Goal: Information Seeking & Learning: Learn about a topic

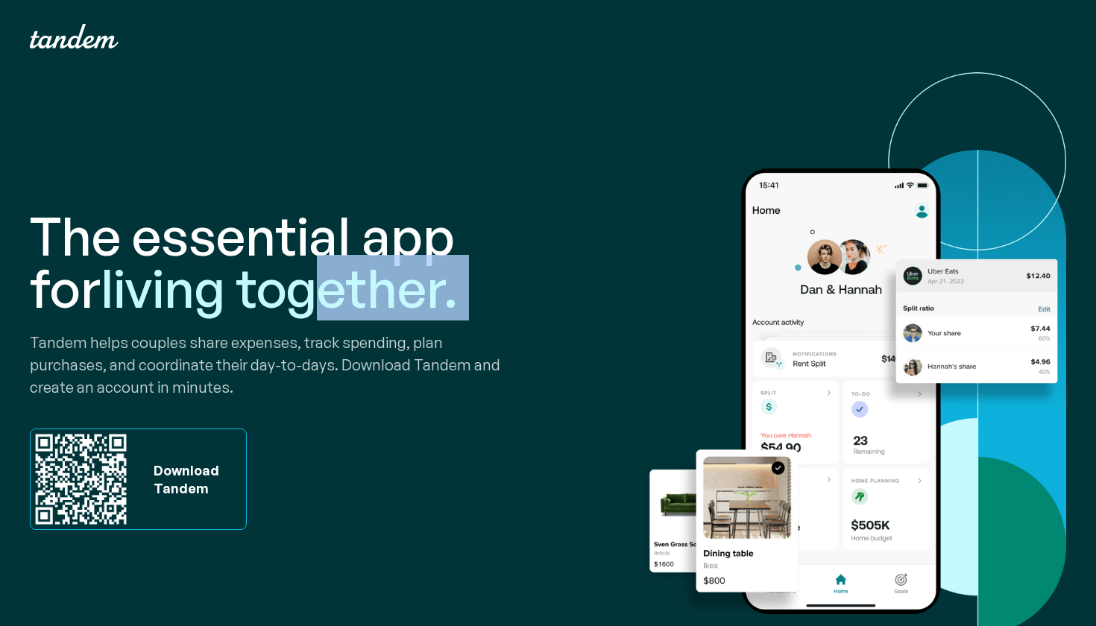
drag, startPoint x: 0, startPoint y: 0, endPoint x: 234, endPoint y: 286, distance: 369.8
click at [234, 286] on div "The essential app for living together. Tandem helps couples share expenses, tra…" at bounding box center [286, 370] width 512 height 500
click at [234, 286] on span "living together." at bounding box center [279, 288] width 357 height 66
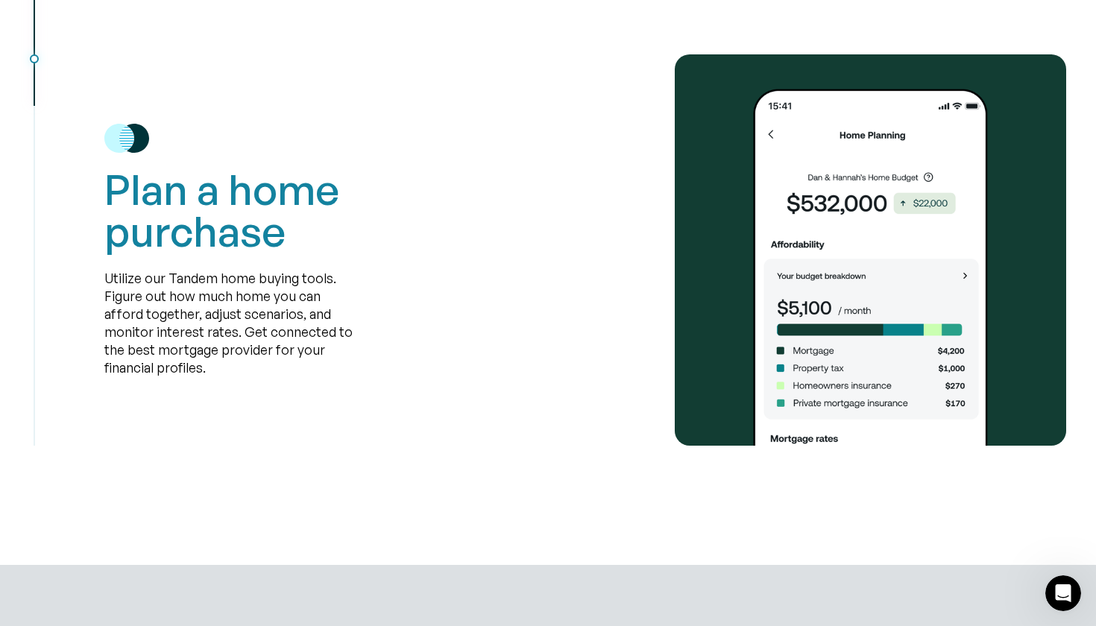
scroll to position [3693, 0]
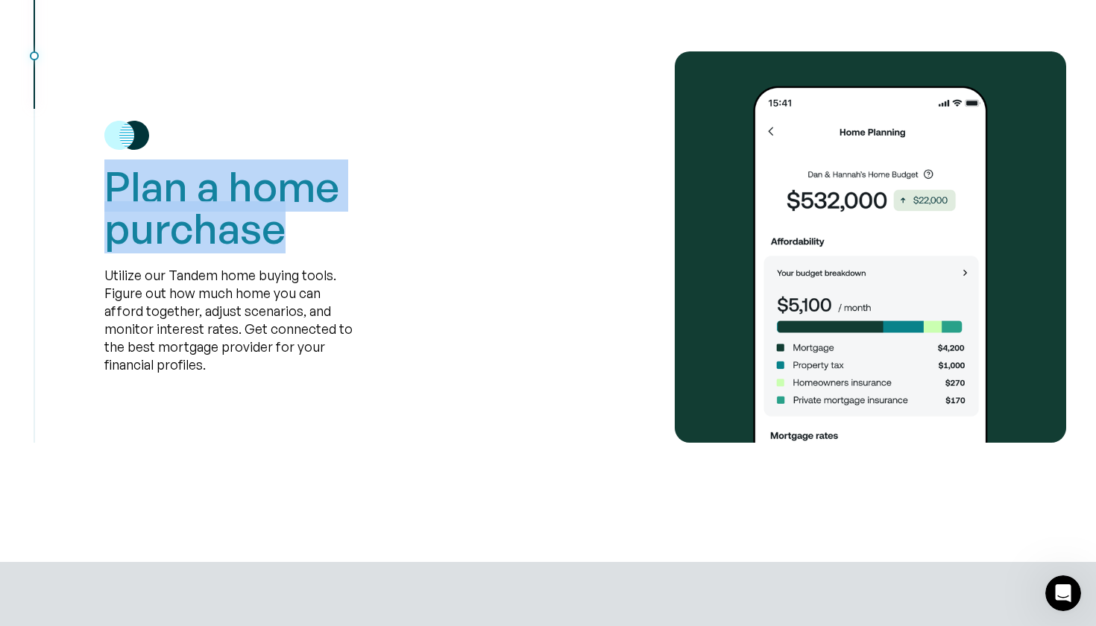
drag, startPoint x: 274, startPoint y: 227, endPoint x: 111, endPoint y: 192, distance: 167.0
click at [111, 192] on h2 "Plan a home purchase" at bounding box center [311, 207] width 415 height 83
drag, startPoint x: 111, startPoint y: 192, endPoint x: 250, endPoint y: 242, distance: 147.6
click at [250, 242] on h2 "Plan a home purchase" at bounding box center [311, 207] width 415 height 83
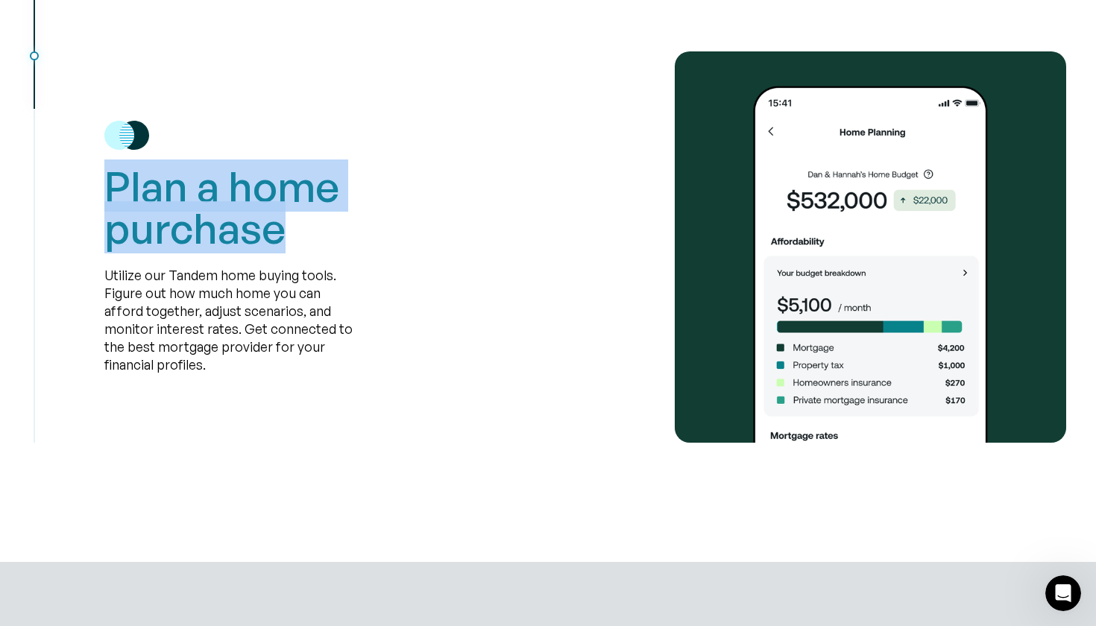
click at [250, 242] on h2 "Plan a home purchase" at bounding box center [311, 207] width 415 height 83
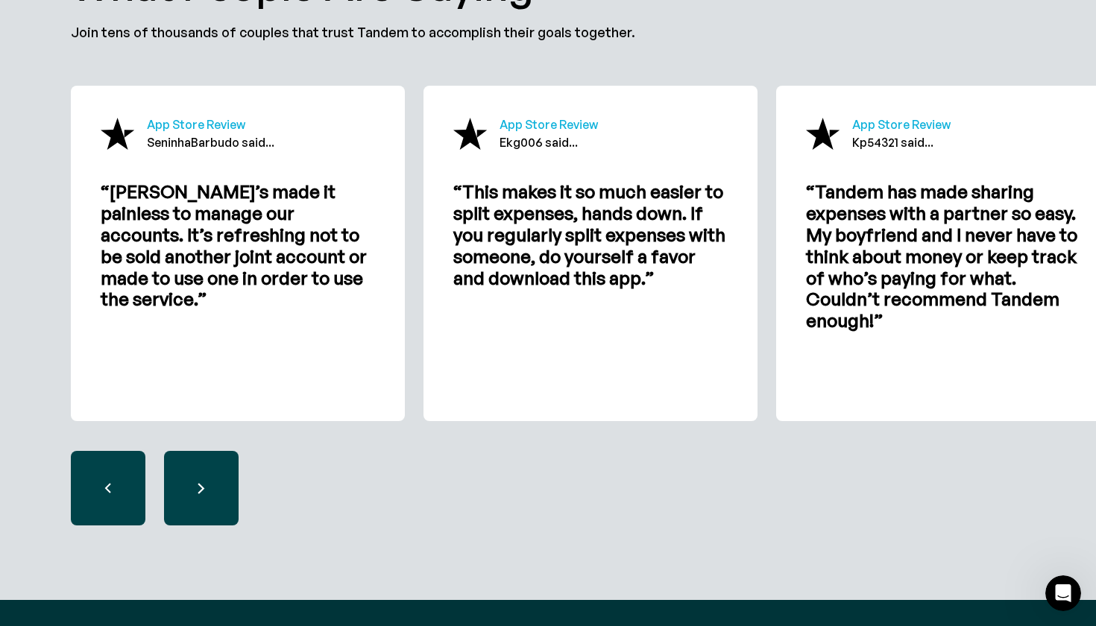
scroll to position [4458, 0]
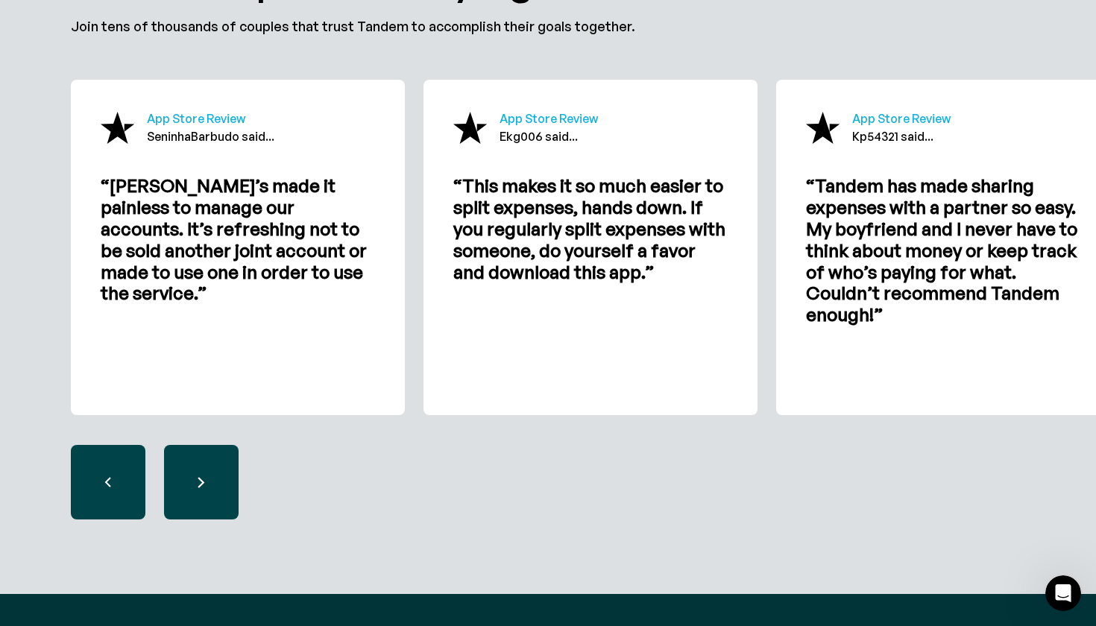
click at [214, 483] on div "next slide" at bounding box center [201, 482] width 75 height 75
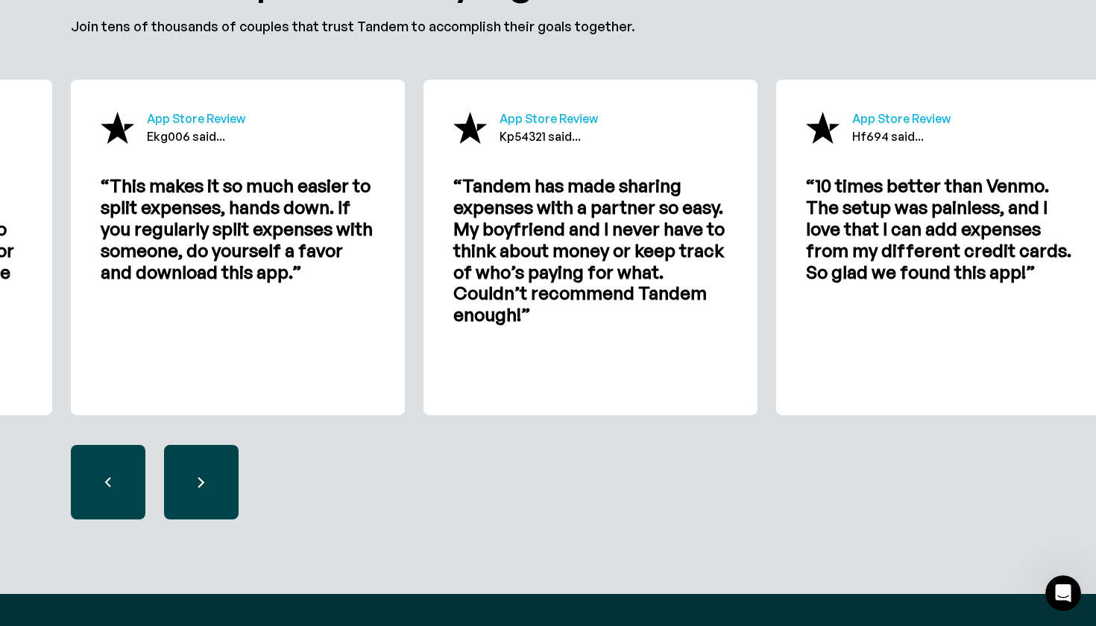
click at [214, 483] on div "next slide" at bounding box center [201, 482] width 75 height 75
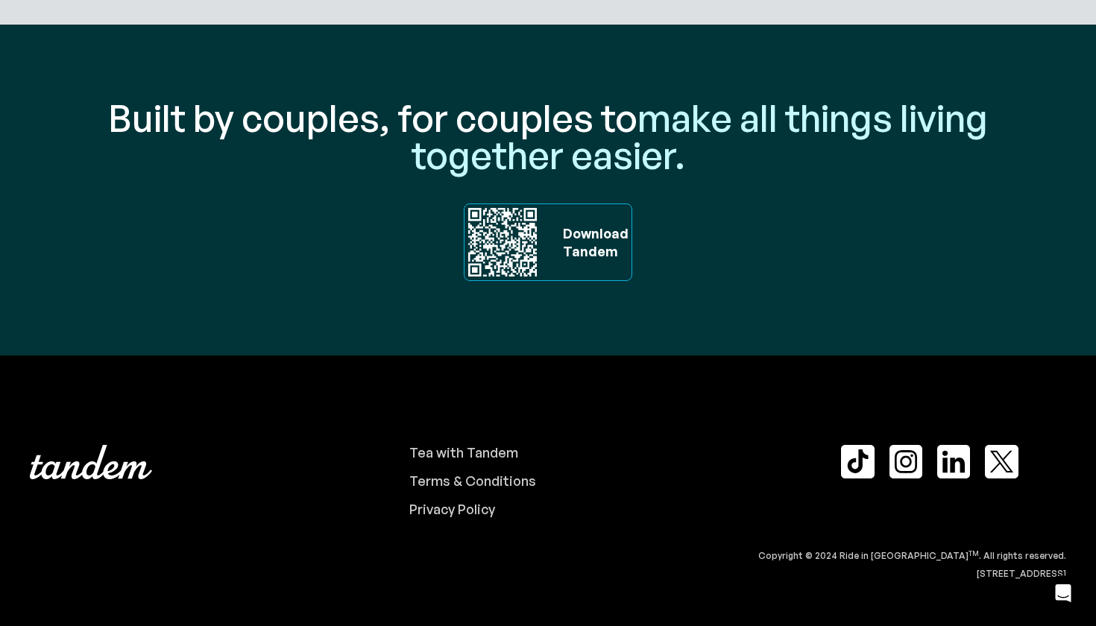
scroll to position [5026, 0]
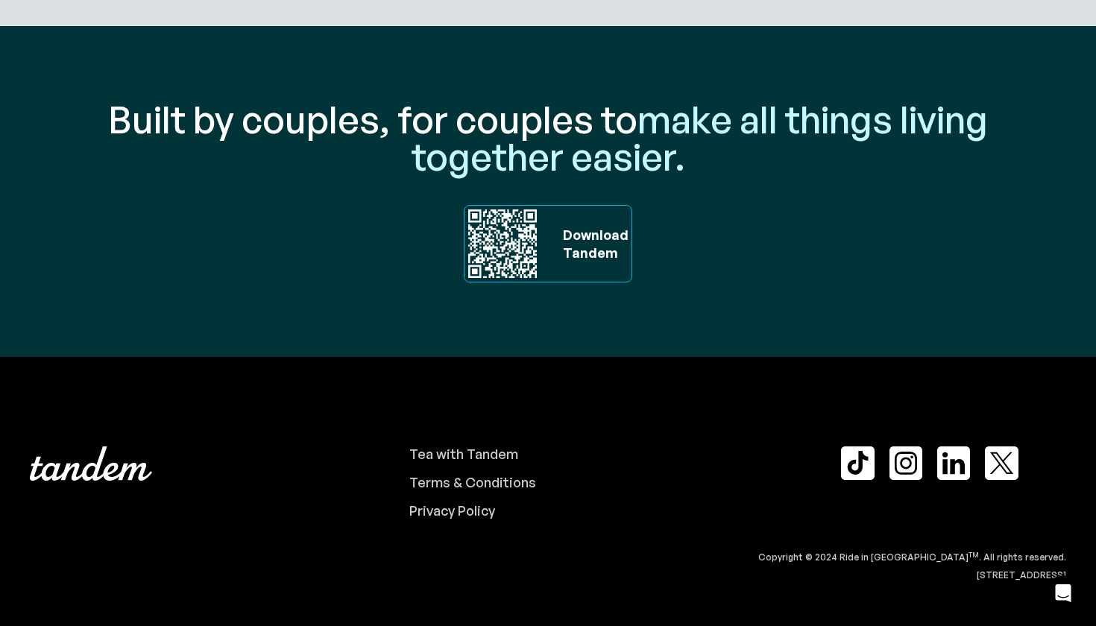
click at [903, 471] on img at bounding box center [905, 463] width 33 height 33
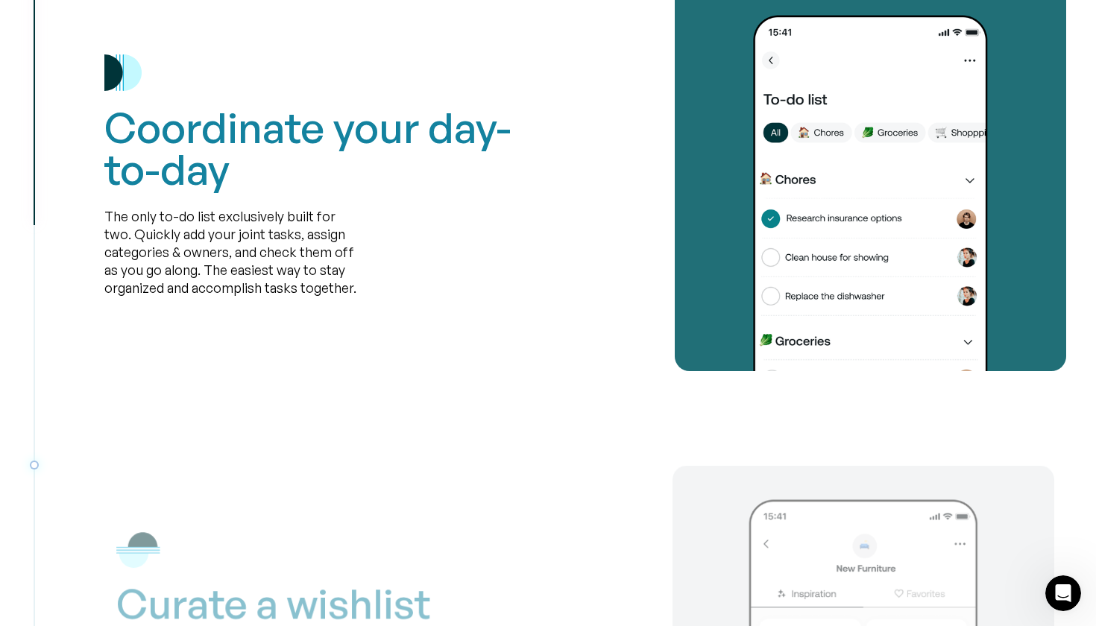
scroll to position [2805, 0]
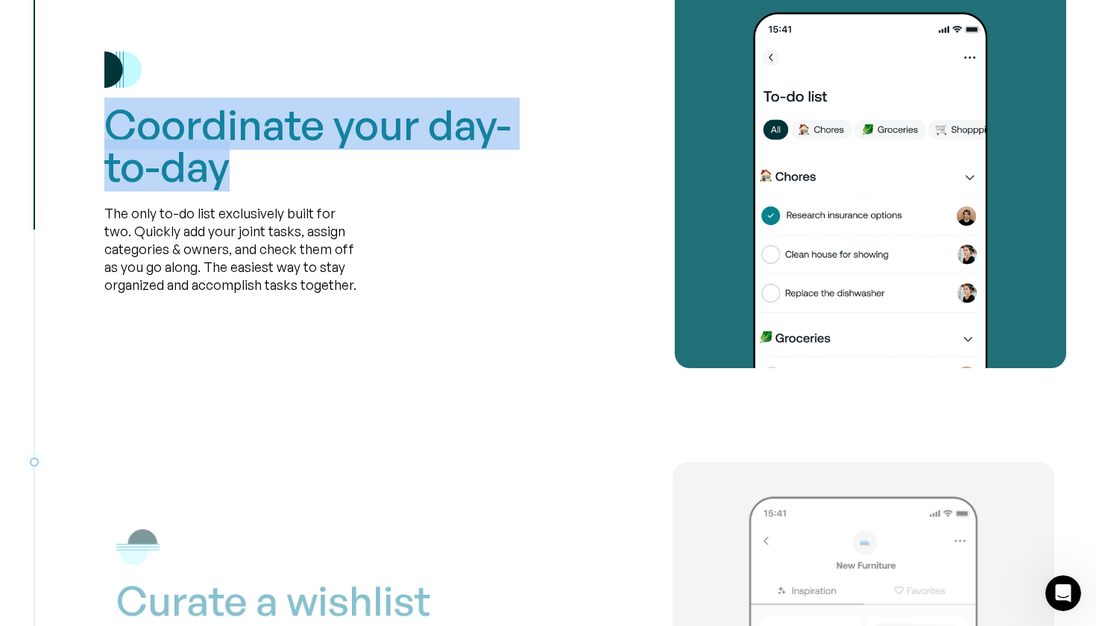
drag, startPoint x: 269, startPoint y: 166, endPoint x: 112, endPoint y: 132, distance: 160.8
click at [112, 132] on h2 "Coordinate your day-to-day" at bounding box center [311, 145] width 415 height 83
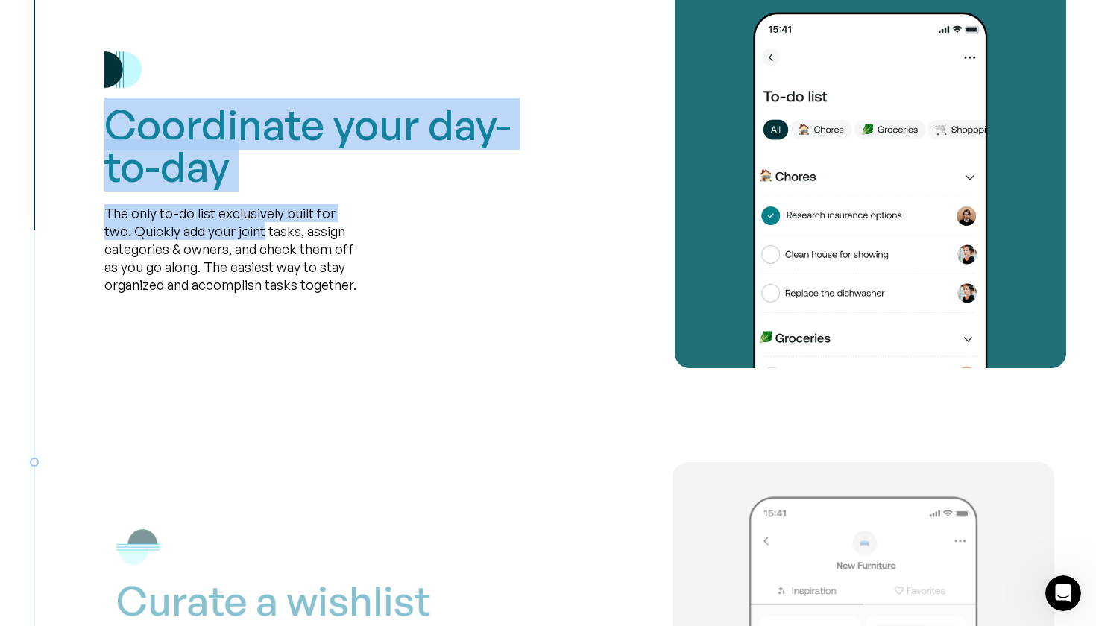
drag, startPoint x: 112, startPoint y: 132, endPoint x: 211, endPoint y: 230, distance: 139.2
click at [211, 230] on div "Coordinate your day-to-day The only to-do list exclusively built for two. Quick…" at bounding box center [311, 172] width 415 height 242
click at [211, 230] on div "The only to-do list exclusively built for two. Quickly add your joint tasks, as…" at bounding box center [230, 249] width 253 height 89
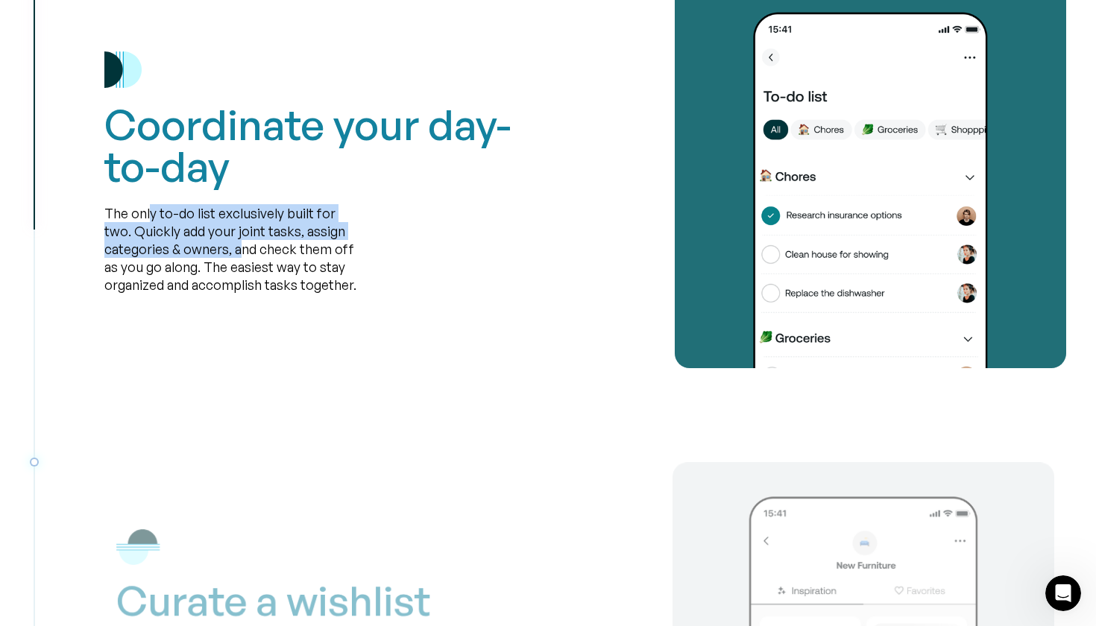
drag, startPoint x: 150, startPoint y: 217, endPoint x: 239, endPoint y: 255, distance: 96.5
click at [239, 254] on div "The only to-do list exclusively built for two. Quickly add your joint tasks, as…" at bounding box center [230, 249] width 253 height 89
click at [239, 255] on div "The only to-do list exclusively built for two. Quickly add your joint tasks, as…" at bounding box center [230, 249] width 253 height 89
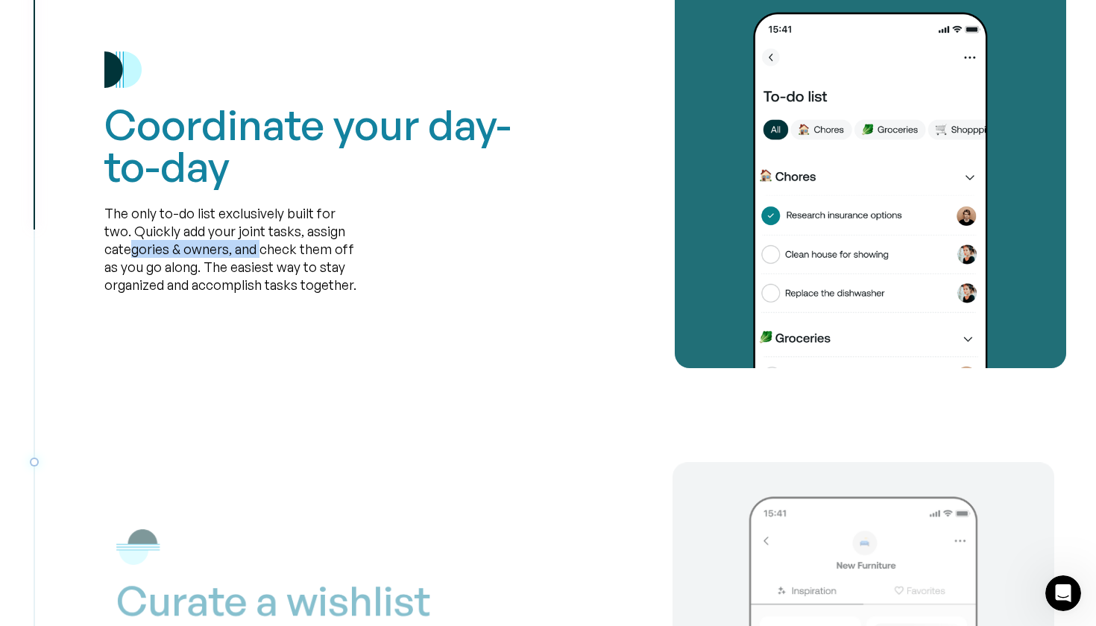
drag, startPoint x: 257, startPoint y: 255, endPoint x: 130, endPoint y: 245, distance: 127.1
click at [130, 246] on div "The only to-do list exclusively built for two. Quickly add your joint tasks, as…" at bounding box center [230, 249] width 253 height 89
click at [130, 245] on div "The only to-do list exclusively built for two. Quickly add your joint tasks, as…" at bounding box center [230, 249] width 253 height 89
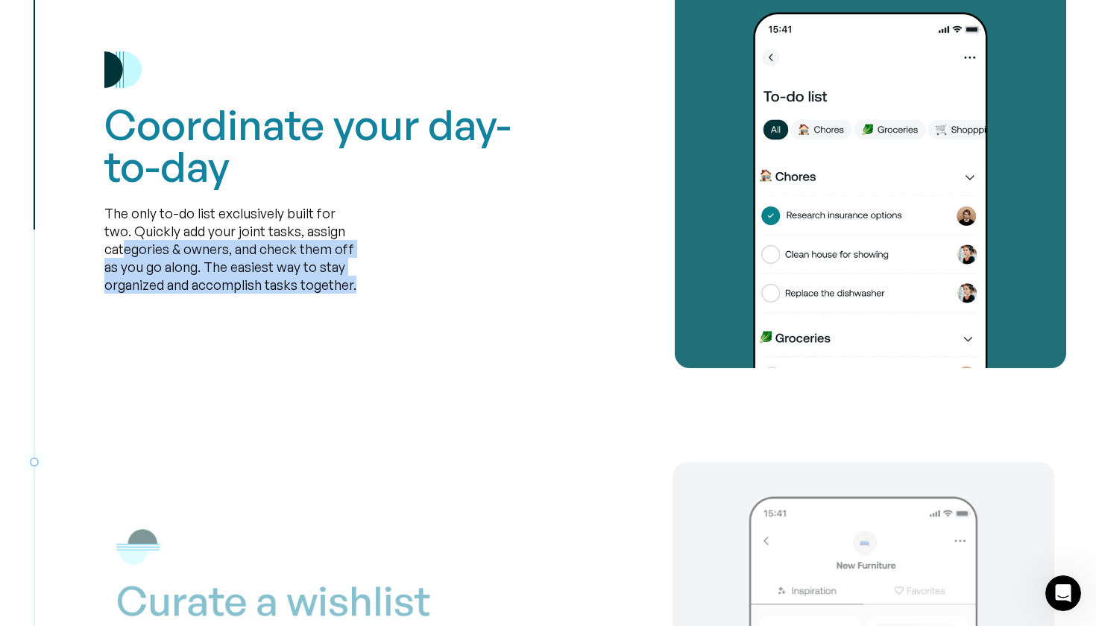
drag, startPoint x: 125, startPoint y: 252, endPoint x: 346, endPoint y: 294, distance: 224.6
click at [347, 293] on div "Coordinate your day-to-day The only to-do list exclusively built for two. Quick…" at bounding box center [585, 172] width 962 height 391
click at [346, 294] on div "Coordinate your day-to-day The only to-do list exclusively built for two. Quick…" at bounding box center [585, 172] width 962 height 391
drag, startPoint x: 356, startPoint y: 281, endPoint x: 170, endPoint y: 240, distance: 190.8
click at [170, 240] on div "The only to-do list exclusively built for two. Quickly add your joint tasks, as…" at bounding box center [230, 249] width 253 height 89
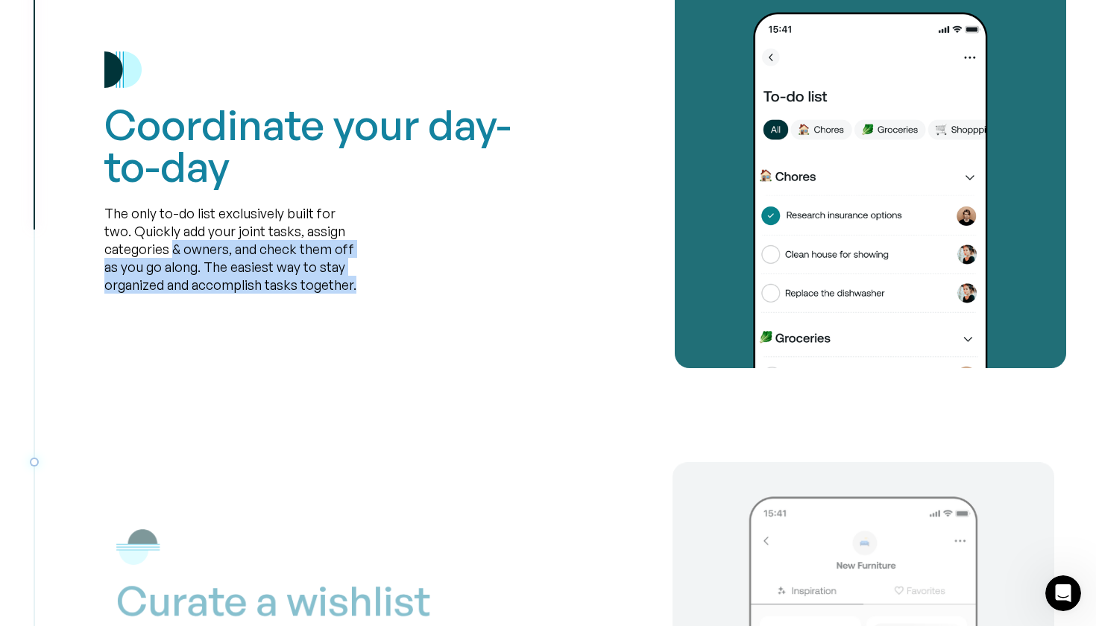
click at [170, 240] on div "The only to-do list exclusively built for two. Quickly add your joint tasks, as…" at bounding box center [230, 249] width 253 height 89
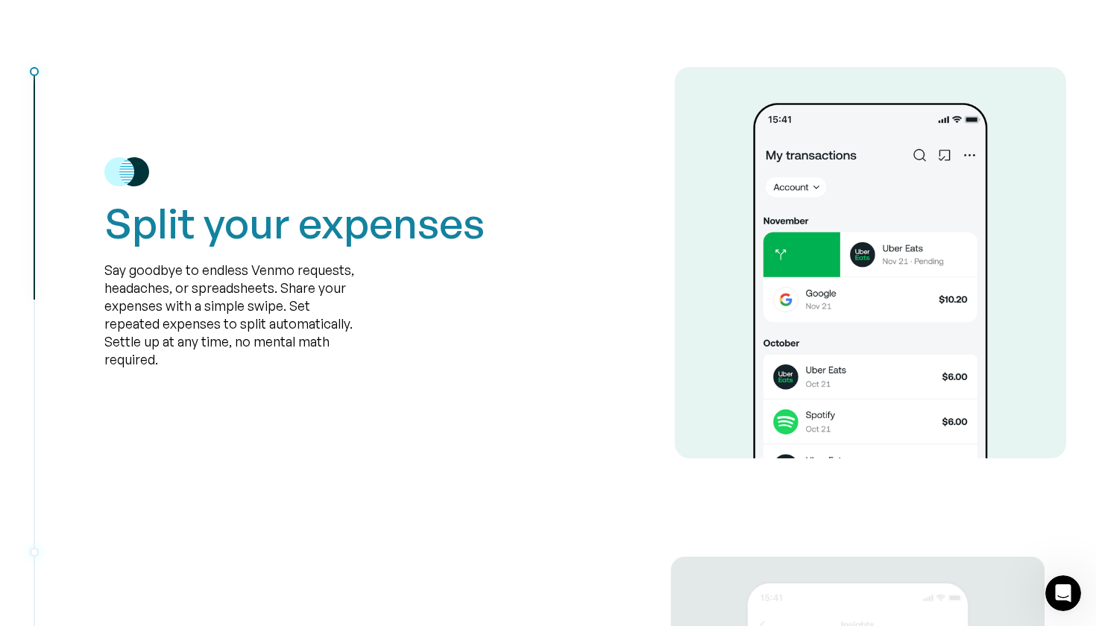
scroll to position [1764, 0]
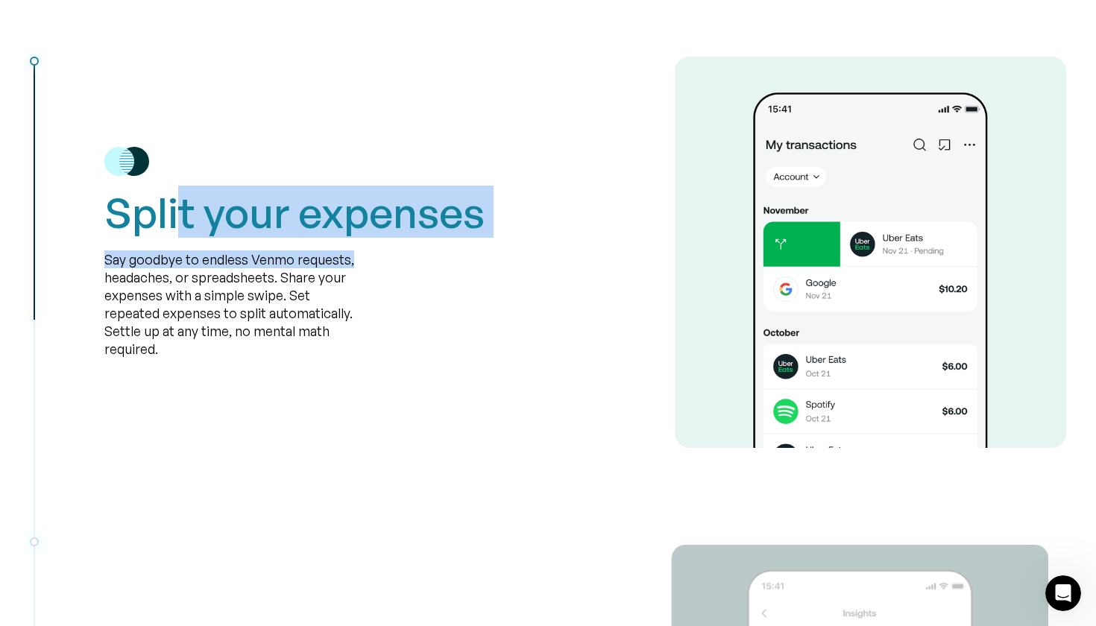
drag, startPoint x: 548, startPoint y: 262, endPoint x: 176, endPoint y: 208, distance: 376.0
click at [176, 208] on div "Split your expenses Say goodbye to endless Venmo requests, headaches, or spread…" at bounding box center [585, 252] width 962 height 391
click at [176, 208] on h2 "Split your expenses" at bounding box center [294, 213] width 380 height 42
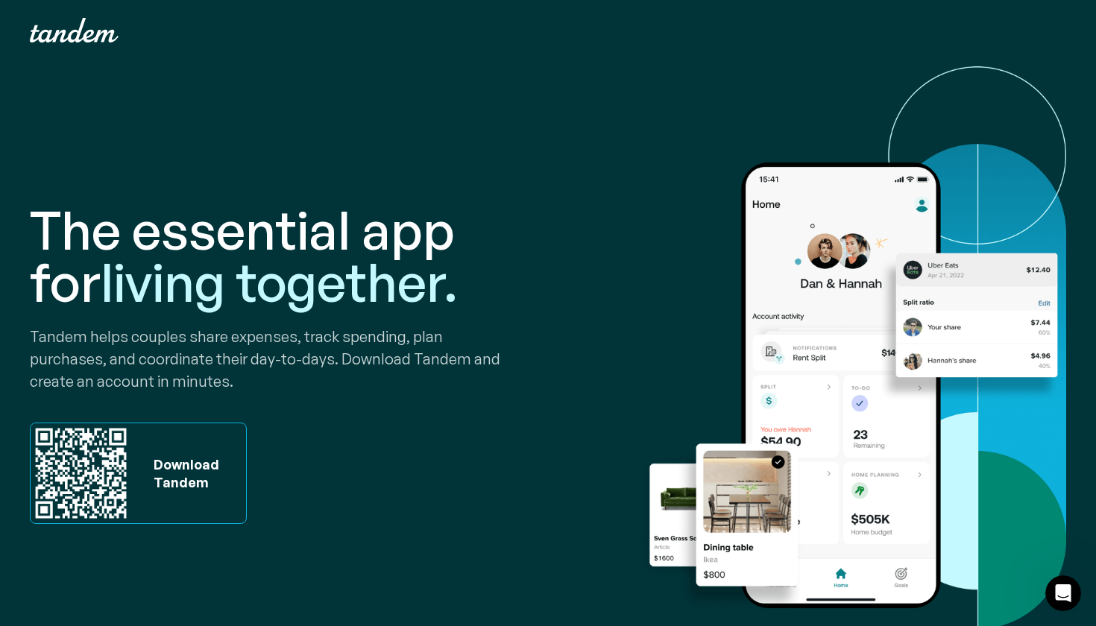
scroll to position [0, 0]
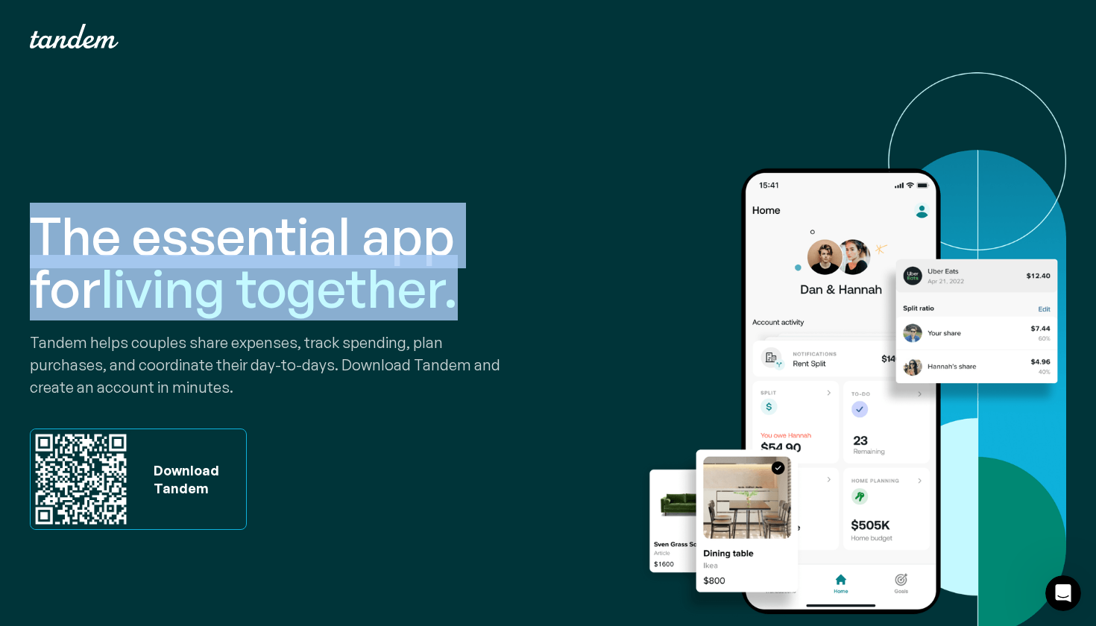
drag, startPoint x: 383, startPoint y: 306, endPoint x: 25, endPoint y: 236, distance: 364.8
click at [25, 236] on div "The essential app for living together. Tandem helps couples share expenses, tra…" at bounding box center [548, 369] width 1096 height 595
drag, startPoint x: 25, startPoint y: 236, endPoint x: 388, endPoint y: 285, distance: 366.4
click at [391, 285] on div "The essential app for living together. Tandem helps couples share expenses, tra…" at bounding box center [548, 369] width 1096 height 595
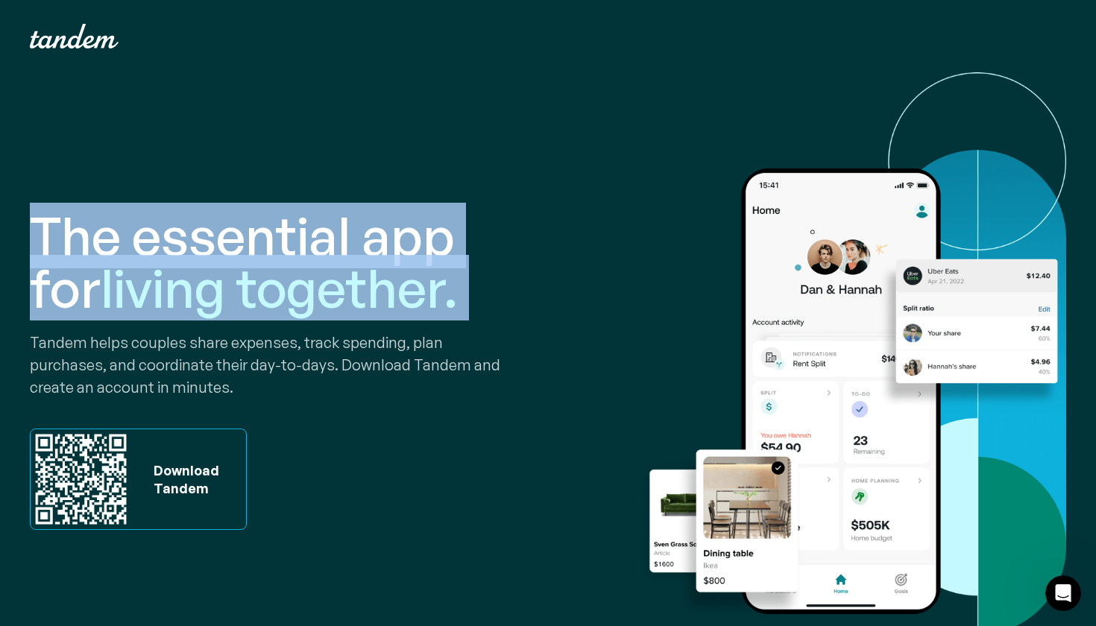
click at [388, 285] on h1 "The essential app for living together." at bounding box center [286, 261] width 512 height 104
drag, startPoint x: 326, startPoint y: 289, endPoint x: 37, endPoint y: 247, distance: 291.5
click at [37, 247] on h1 "The essential app for living together." at bounding box center [286, 261] width 512 height 104
